Goal: Information Seeking & Learning: Learn about a topic

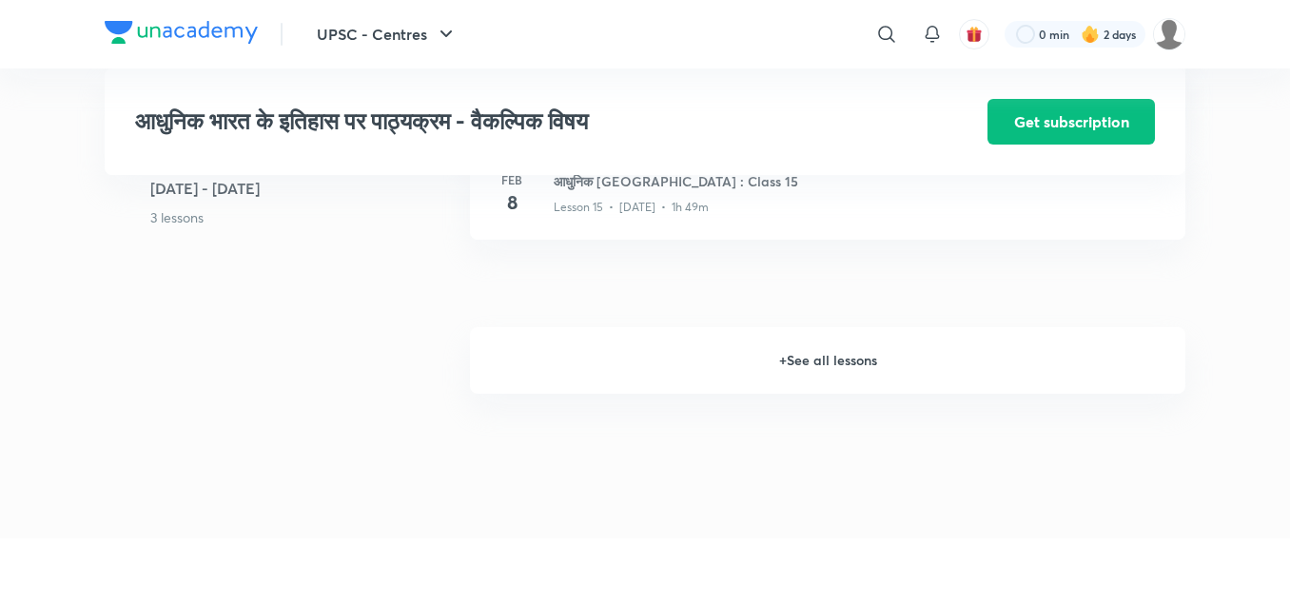
scroll to position [2540, 0]
click at [788, 372] on h6 "+ See all lessons" at bounding box center [827, 363] width 715 height 67
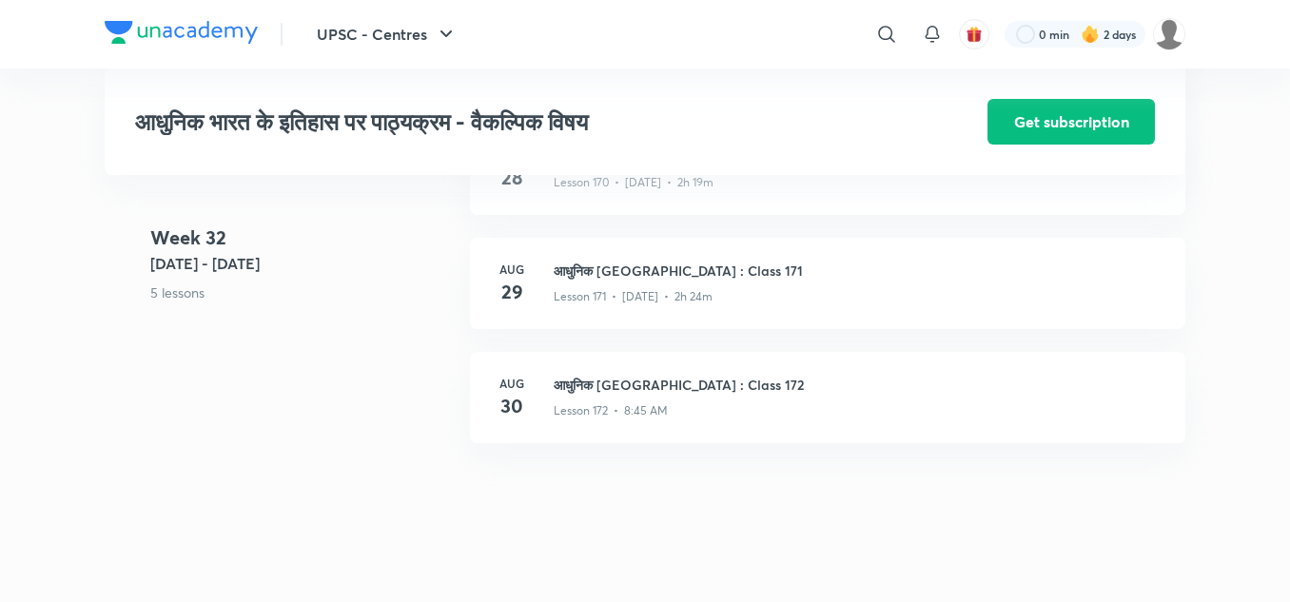
scroll to position [23244, 0]
click at [619, 396] on h3 "आधुनिक [GEOGRAPHIC_DATA] : Class 172" at bounding box center [858, 386] width 609 height 20
